Goal: Find specific page/section: Find specific page/section

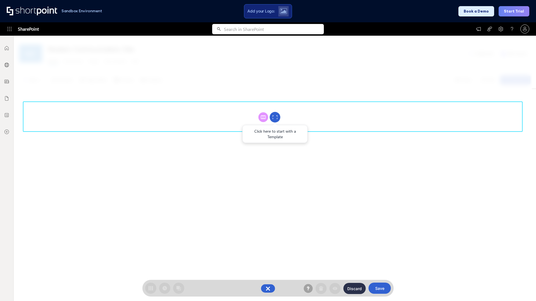
click at [275, 117] on circle at bounding box center [274, 117] width 11 height 11
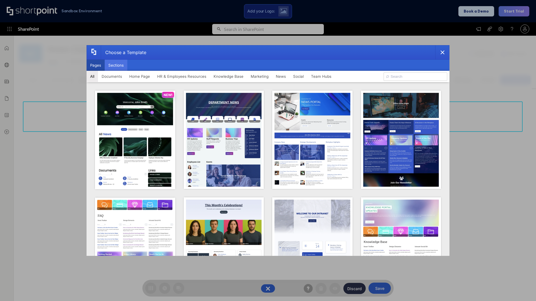
click at [116, 65] on button "Sections" at bounding box center [116, 65] width 23 height 11
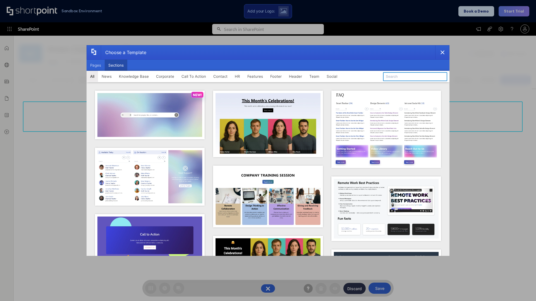
type input "CTA"
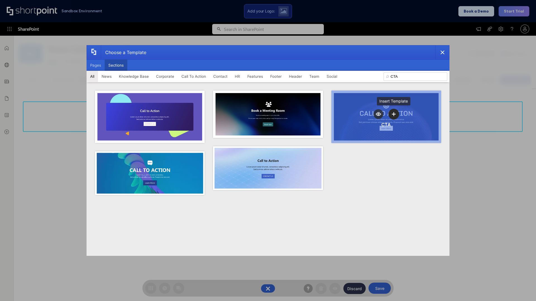
click at [393, 114] on icon "template selector" at bounding box center [394, 114] width 4 height 4
